Goal: Find specific page/section: Find specific page/section

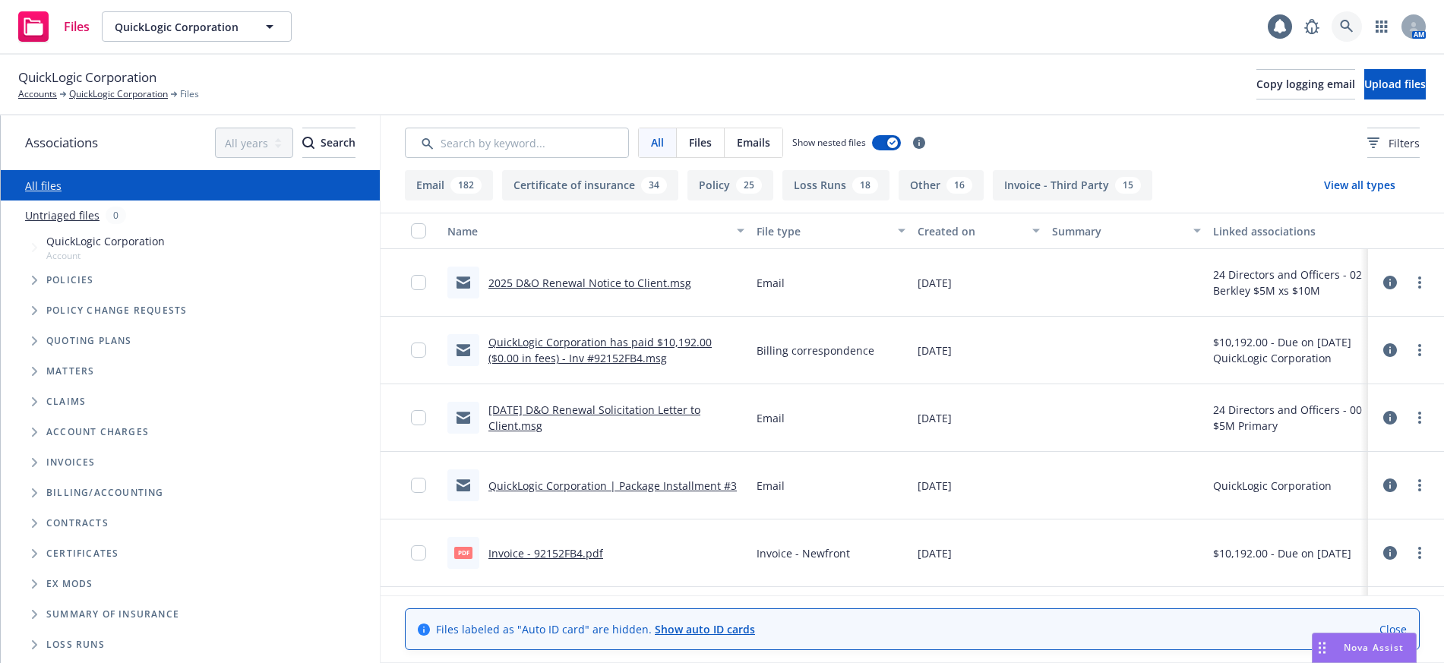
click at [1343, 23] on icon at bounding box center [1346, 26] width 13 height 13
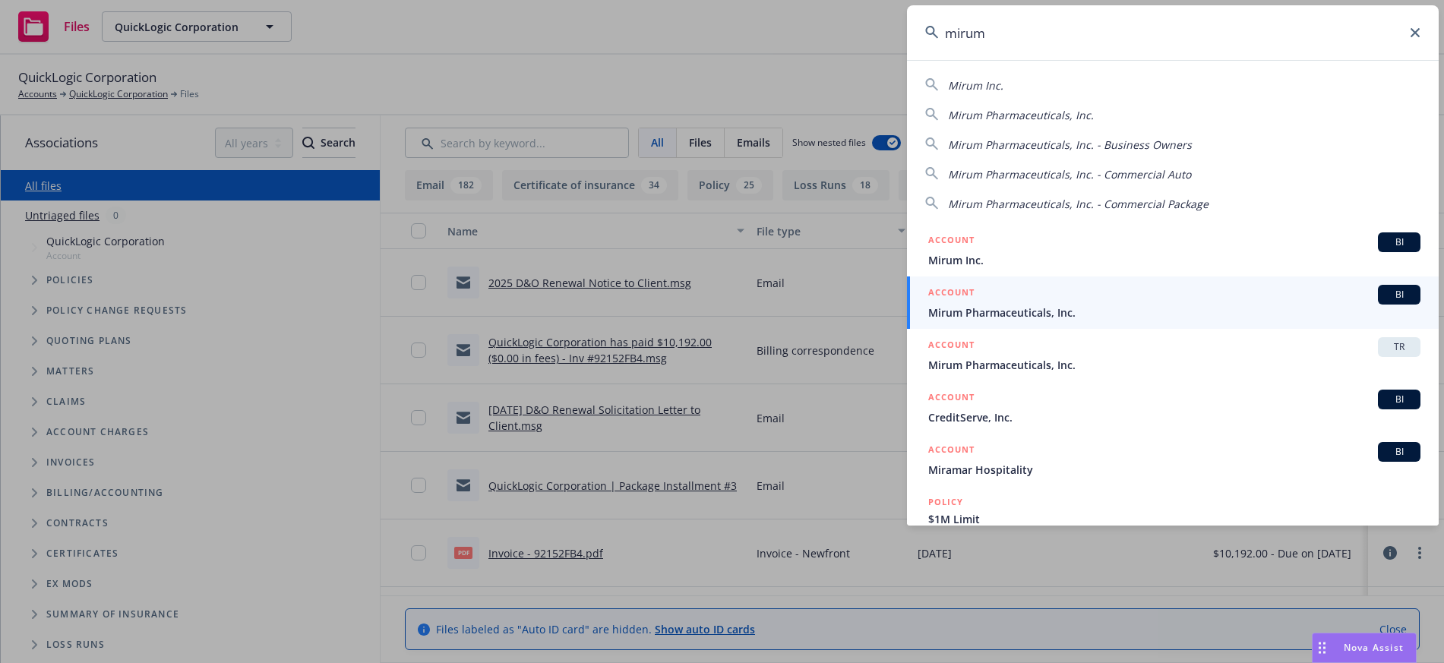
type input "mirum"
click at [1020, 314] on span "Mirum Pharmaceuticals, Inc." at bounding box center [1175, 313] width 492 height 16
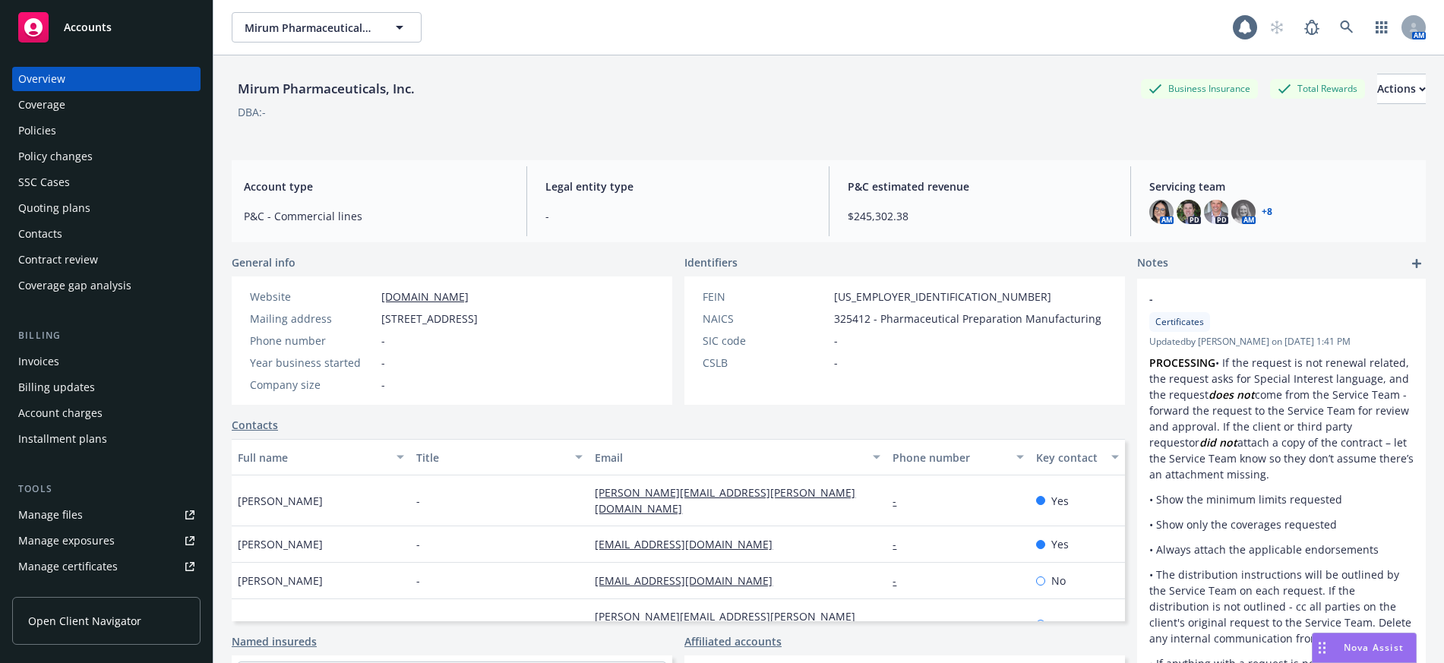
click at [46, 361] on div "Invoices" at bounding box center [38, 362] width 41 height 24
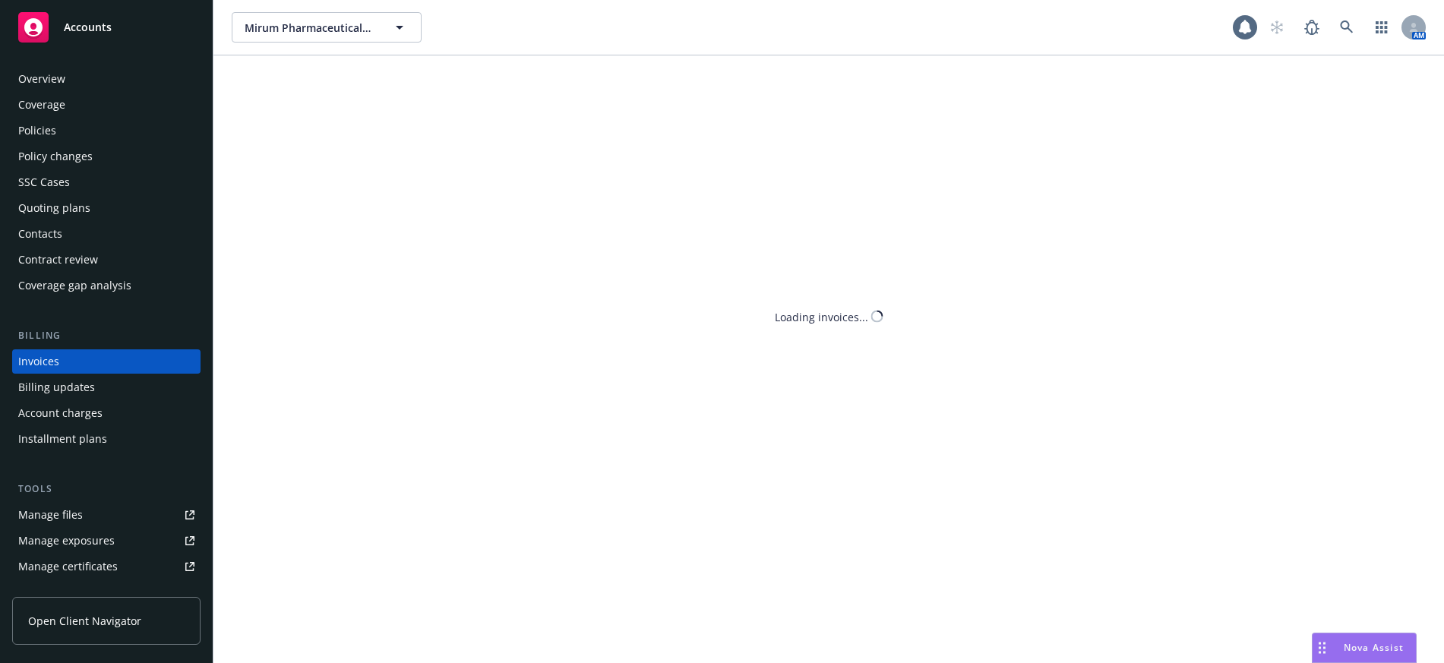
scroll to position [6, 0]
